Goal: Task Accomplishment & Management: Manage account settings

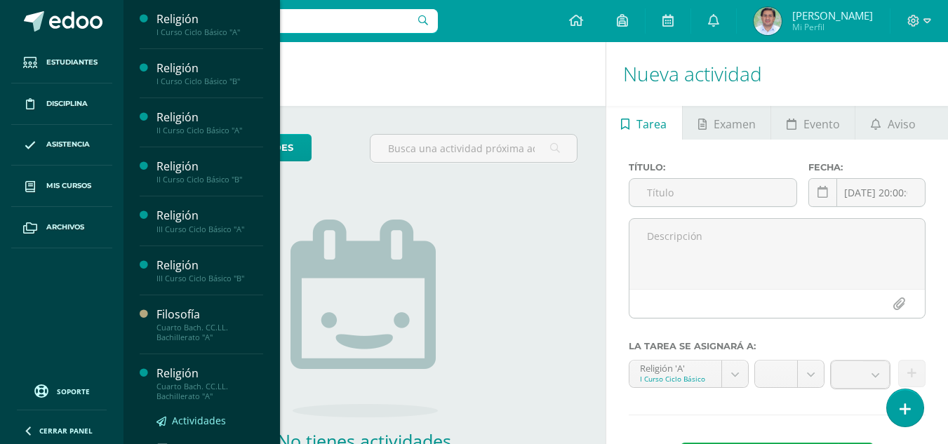
click at [193, 420] on span "Actividades" at bounding box center [199, 420] width 54 height 13
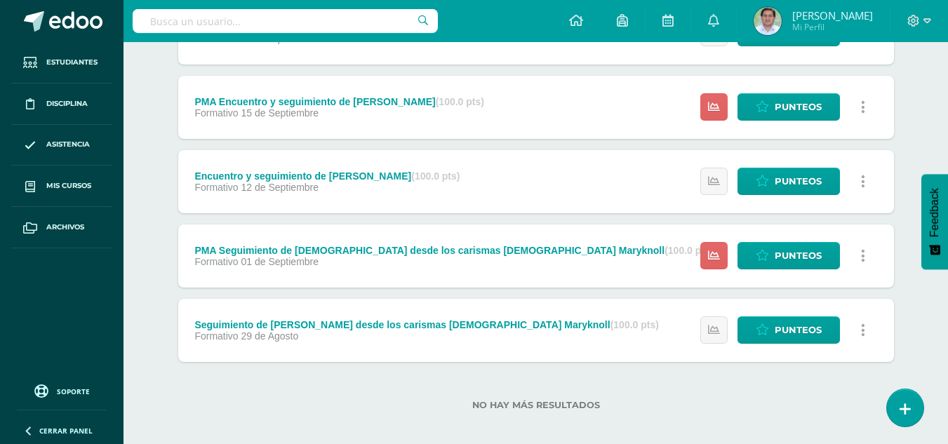
scroll to position [386, 0]
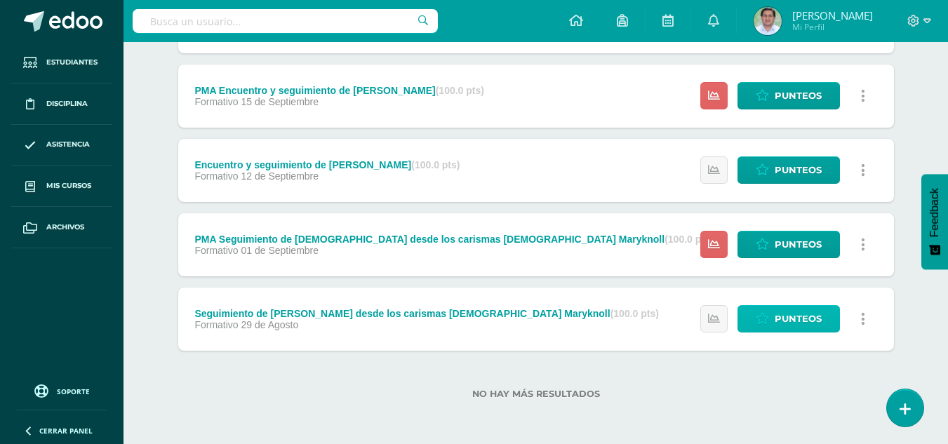
click at [778, 317] on span "Punteos" at bounding box center [798, 319] width 47 height 26
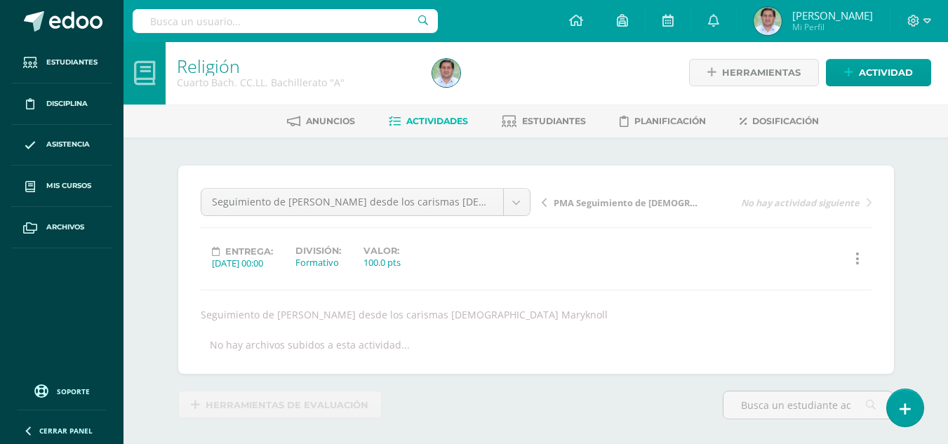
scroll to position [2, 0]
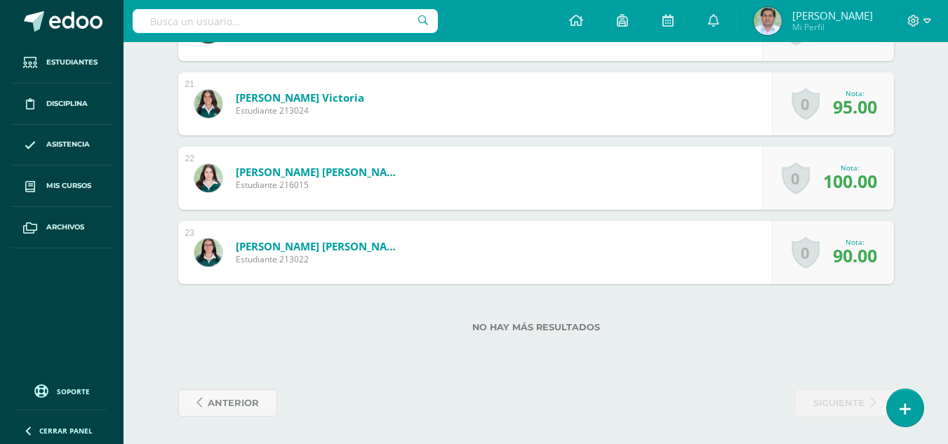
scroll to position [1903, 0]
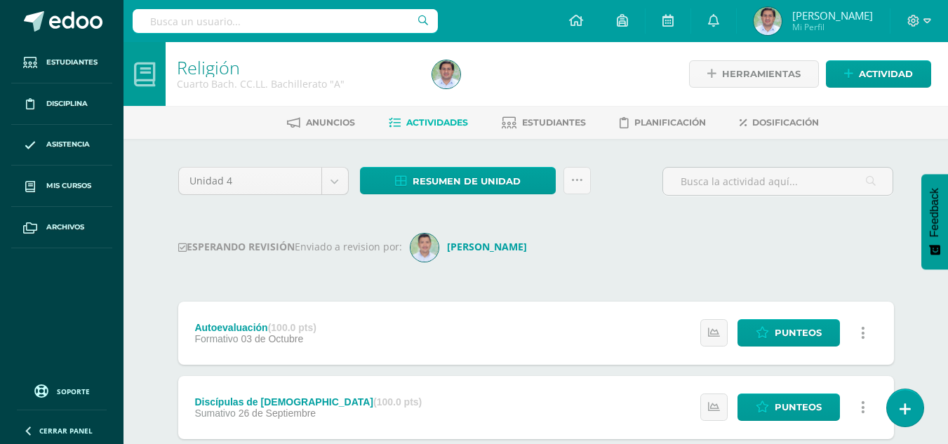
click at [925, 340] on div "Religión Cuarto Bach. CC.LL. Bachillerato "A" Herramientas Detalle de asistenci…" at bounding box center [536, 436] width 825 height 788
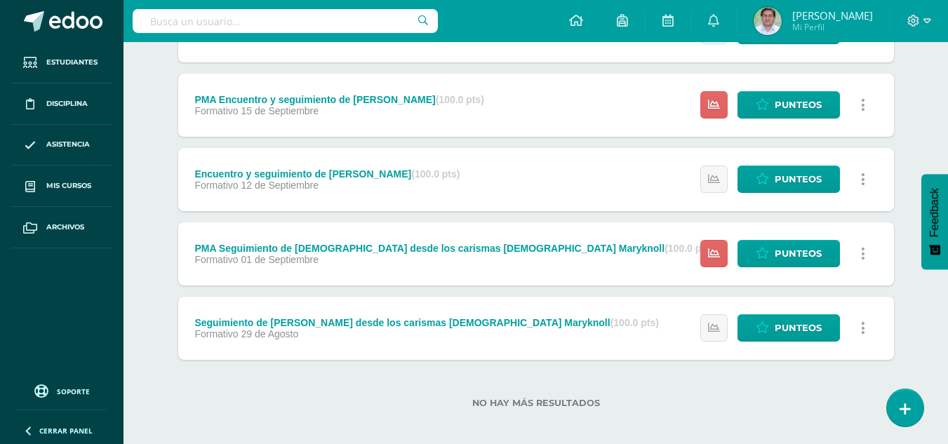
scroll to position [386, 0]
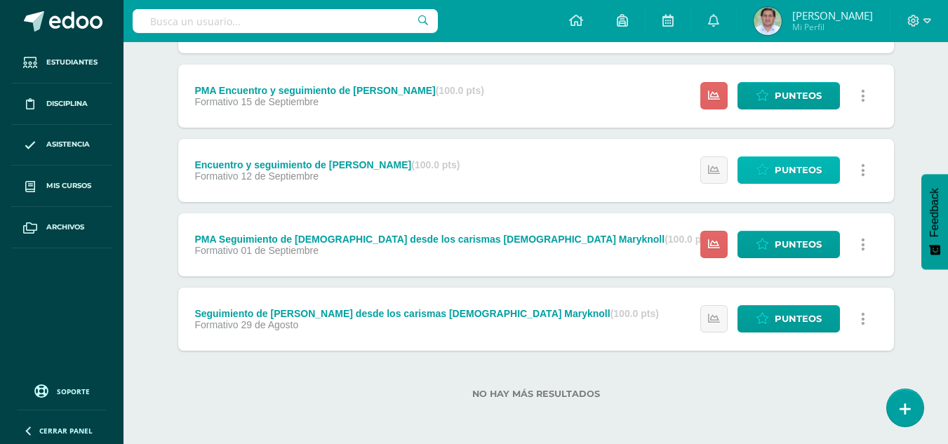
click at [787, 168] on span "Punteos" at bounding box center [798, 170] width 47 height 26
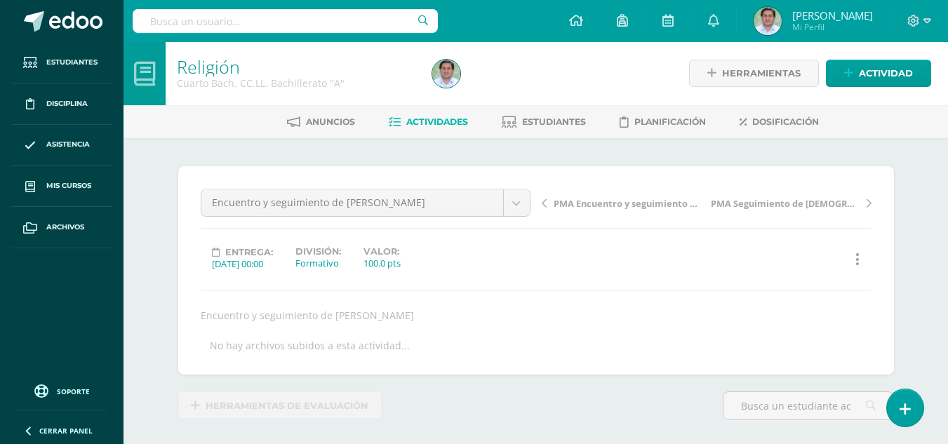
scroll to position [1, 0]
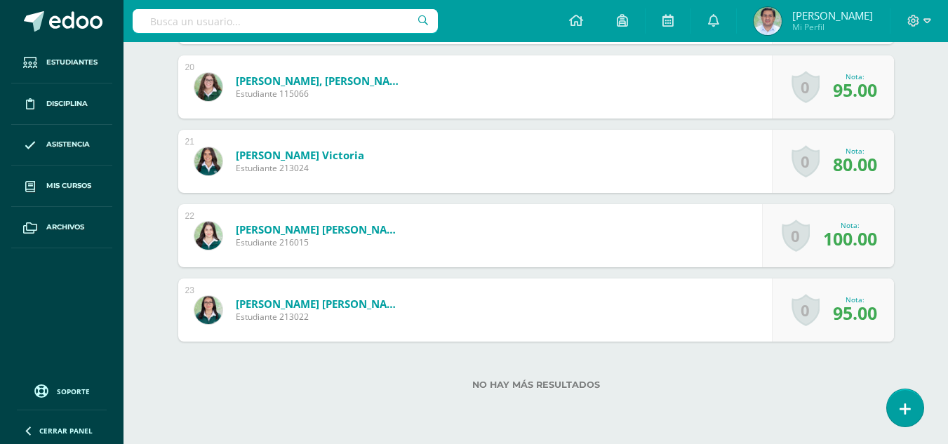
scroll to position [1865, 0]
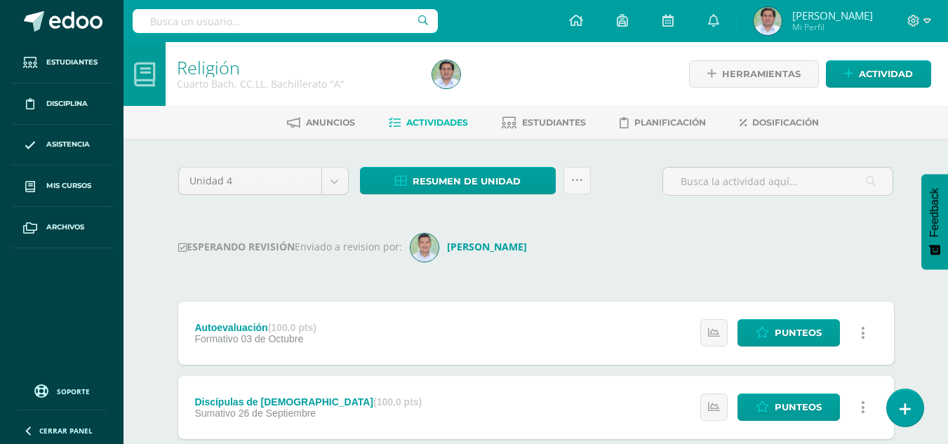
click at [870, 252] on div "ESPERANDO REVISIÓN Enviado a revision por: [PERSON_NAME]" at bounding box center [536, 248] width 716 height 28
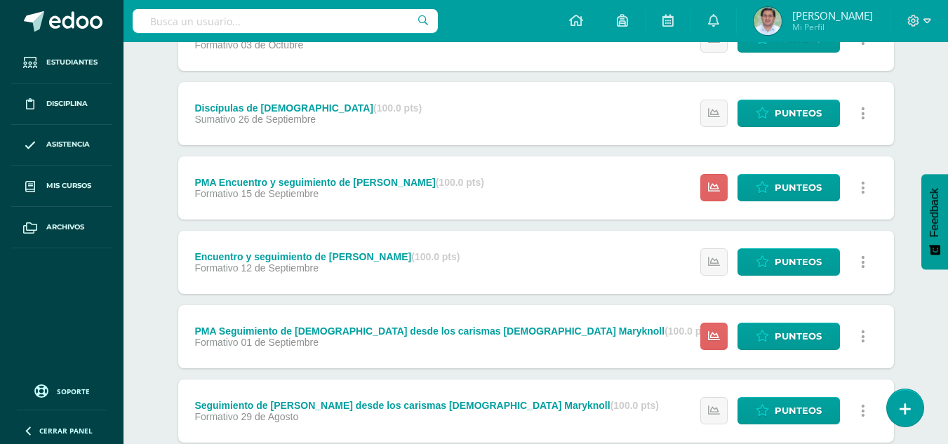
scroll to position [281, 0]
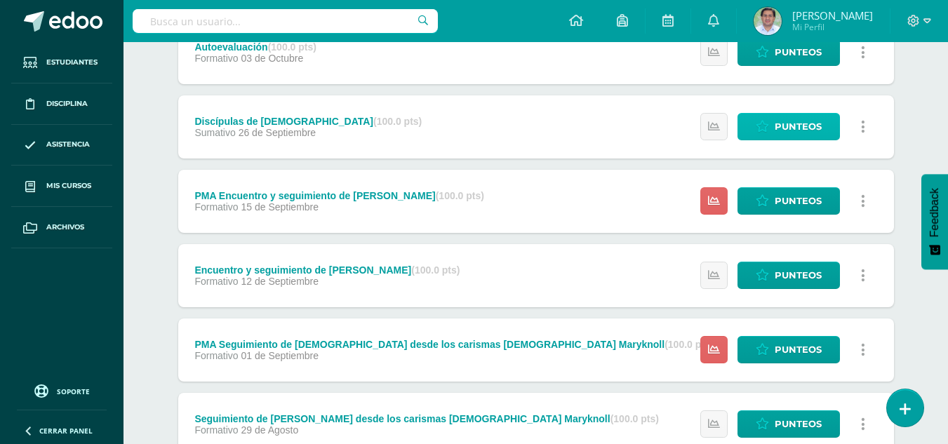
click at [789, 122] on span "Punteos" at bounding box center [798, 127] width 47 height 26
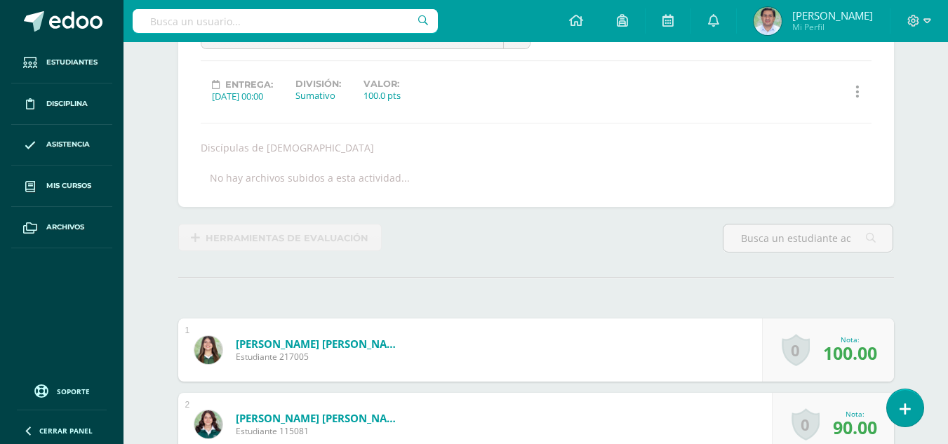
scroll to position [201, 0]
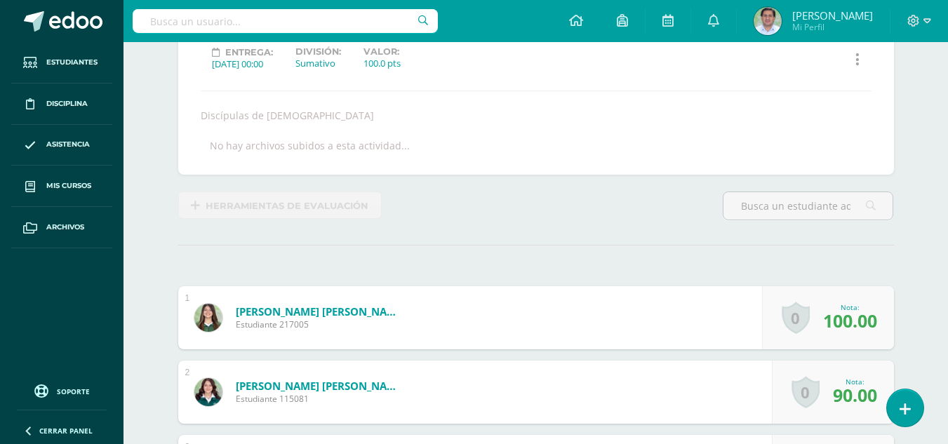
drag, startPoint x: 929, startPoint y: 201, endPoint x: 929, endPoint y: 215, distance: 13.3
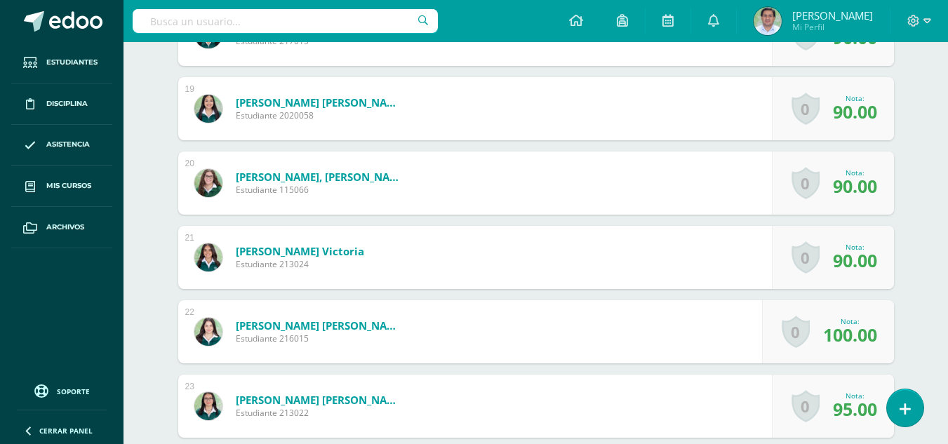
scroll to position [1774, 0]
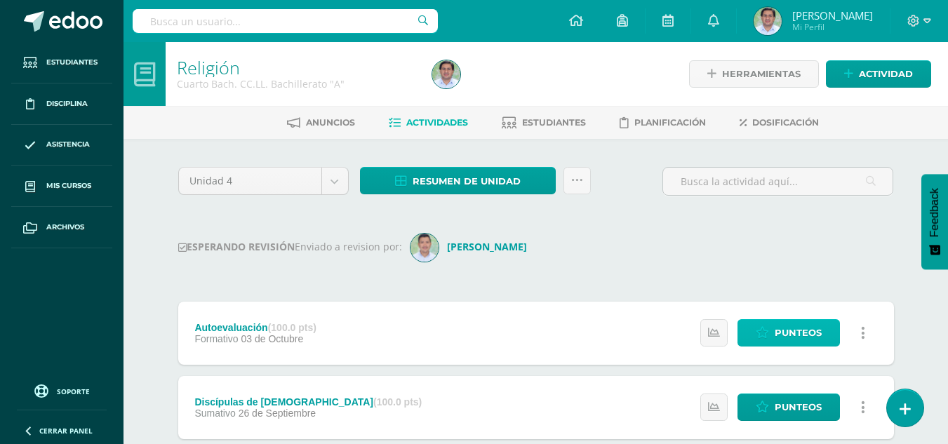
click at [811, 326] on span "Punteos" at bounding box center [798, 333] width 47 height 26
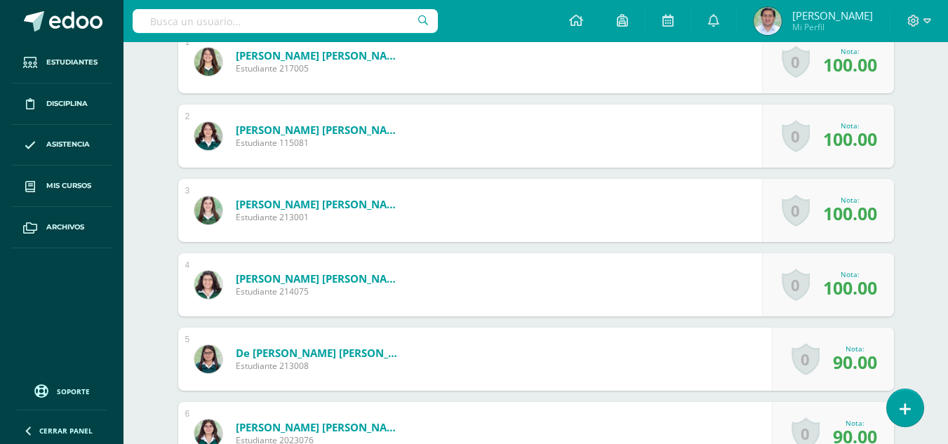
scroll to position [461, 0]
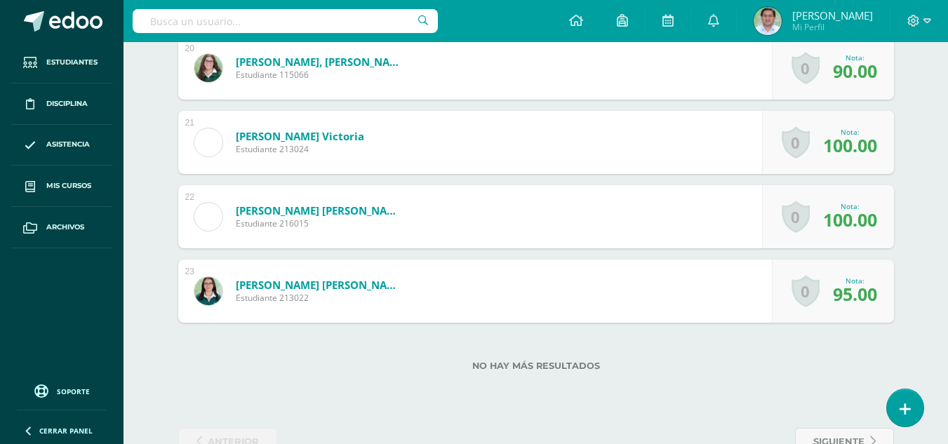
scroll to position [1865, 0]
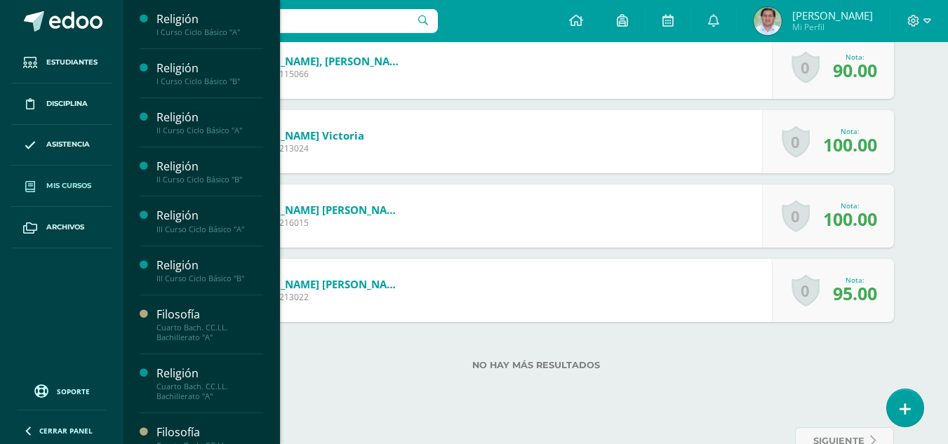
click at [74, 192] on link "Mis cursos" at bounding box center [61, 186] width 101 height 41
